Goal: Find specific page/section: Find specific page/section

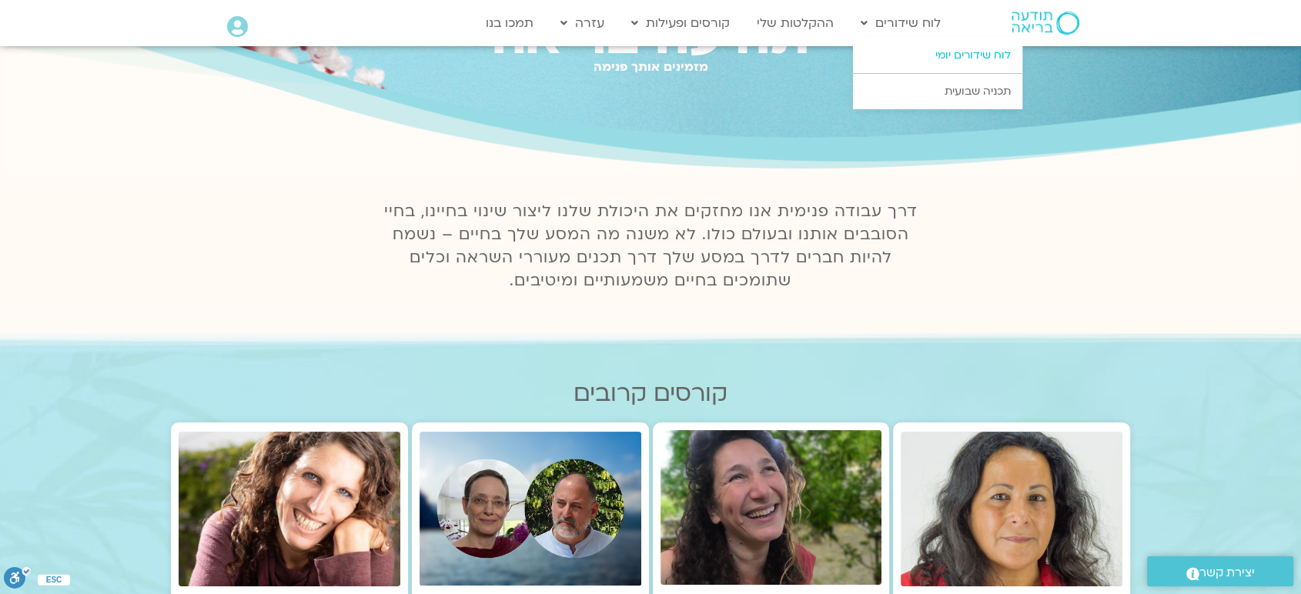
click at [989, 52] on link "לוח שידורים יומי" at bounding box center [937, 55] width 169 height 35
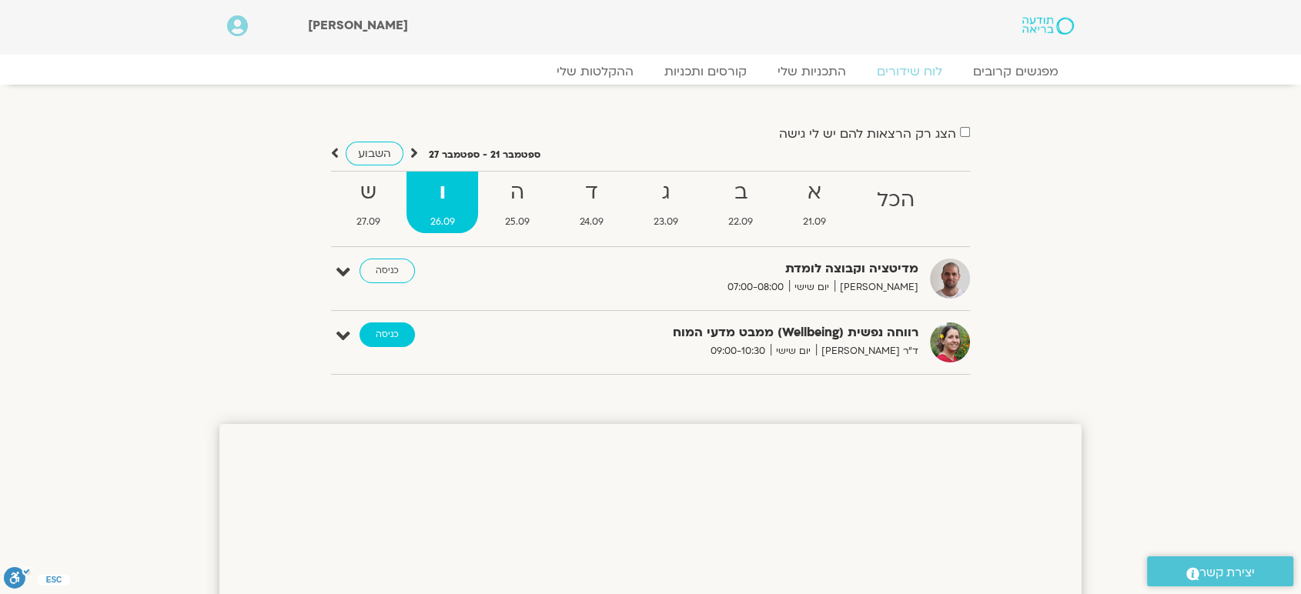
click at [390, 329] on link "כניסה" at bounding box center [387, 335] width 55 height 25
